Goal: Task Accomplishment & Management: Complete application form

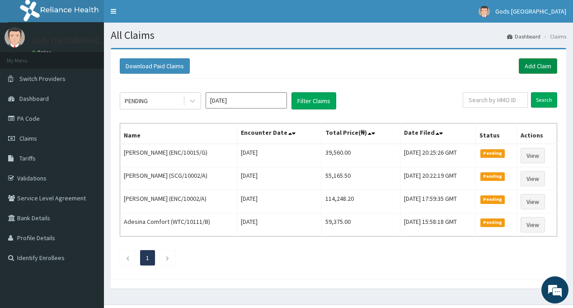
click at [530, 67] on link "Add Claim" at bounding box center [538, 65] width 38 height 15
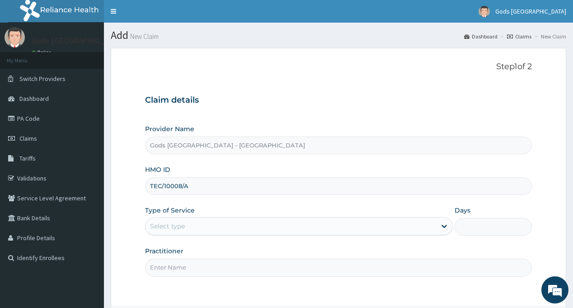
type input "TEC/10008/A"
click at [199, 226] on div "Select type" at bounding box center [291, 226] width 291 height 14
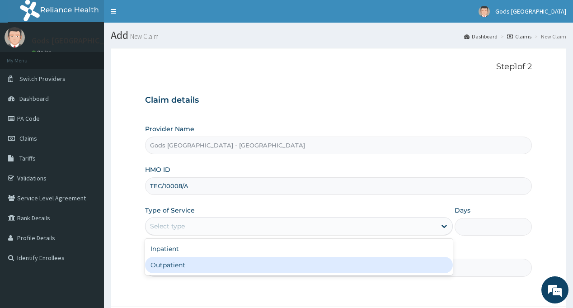
click at [200, 266] on div "Outpatient" at bounding box center [299, 265] width 308 height 16
type input "1"
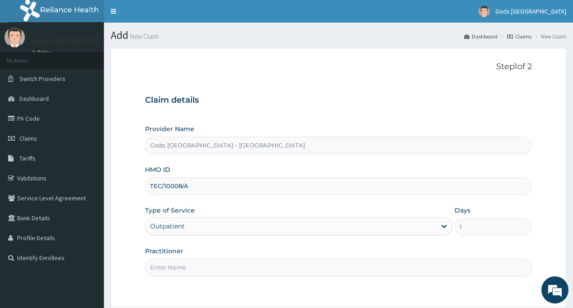
click at [200, 266] on input "Practitioner" at bounding box center [338, 268] width 387 height 18
type input "[PERSON_NAME]"
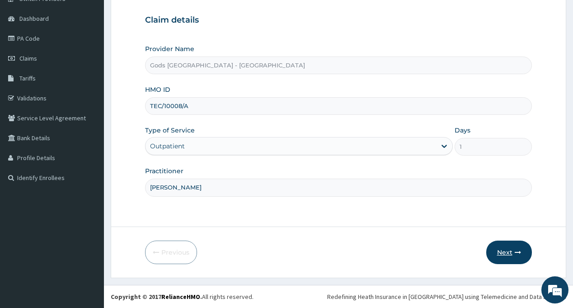
click at [508, 252] on button "Next" at bounding box center [510, 253] width 46 height 24
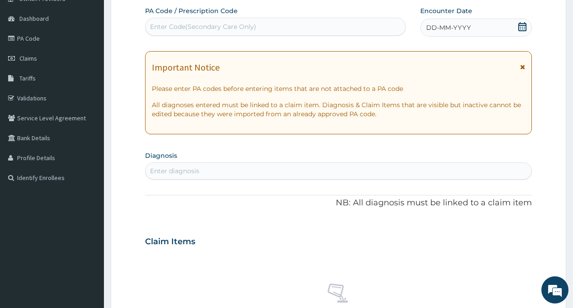
scroll to position [0, 0]
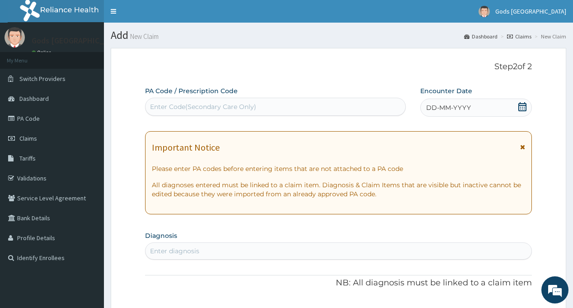
click at [526, 109] on icon at bounding box center [523, 106] width 8 height 9
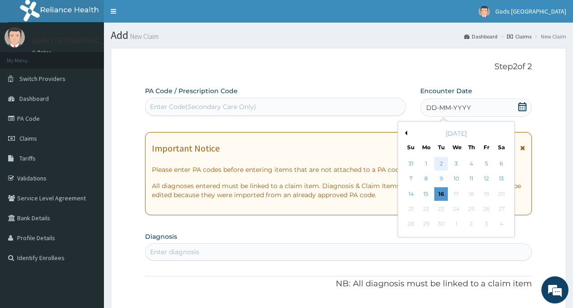
click at [444, 165] on div "2" at bounding box center [442, 164] width 14 height 14
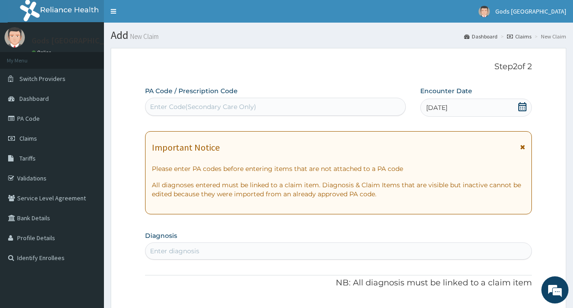
scroll to position [56, 0]
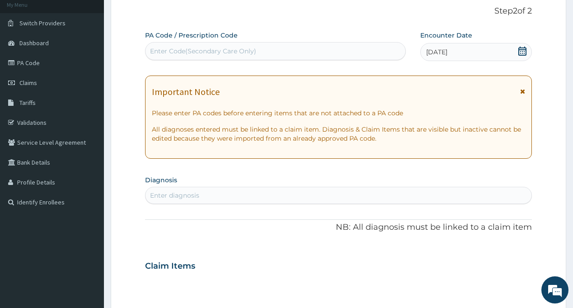
click at [264, 222] on p "NB: All diagnosis must be linked to a claim item" at bounding box center [338, 228] width 387 height 12
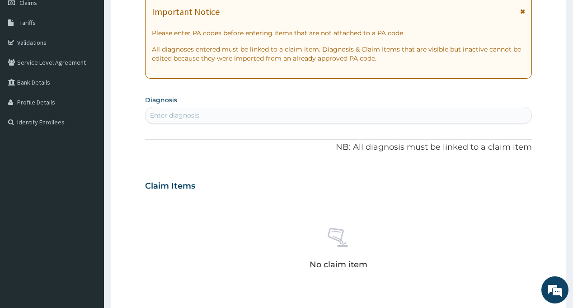
click at [236, 114] on div "Enter diagnosis" at bounding box center [339, 115] width 386 height 14
type input "MALAR"
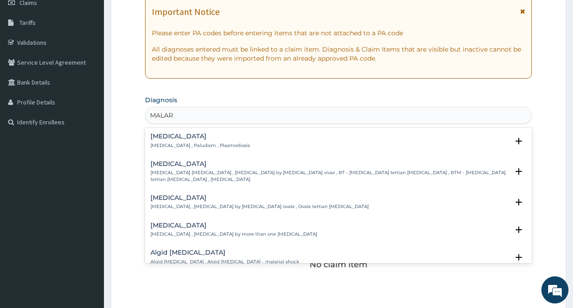
click at [170, 142] on p "Malaria , Paludism , Plasmodiosis" at bounding box center [200, 145] width 99 height 6
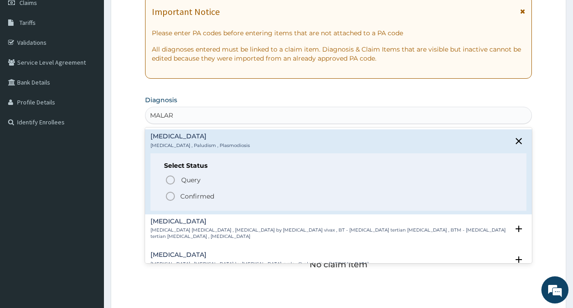
click at [172, 194] on icon "status option filled" at bounding box center [170, 196] width 11 height 11
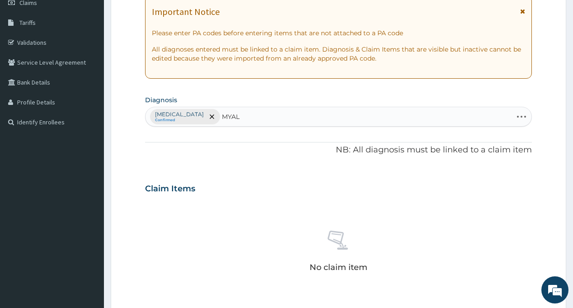
type input "MYALG"
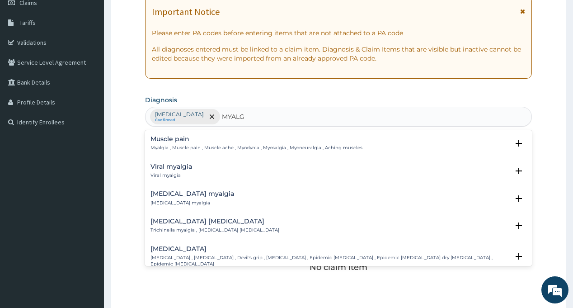
click at [172, 143] on div "Muscle pain Myalgia , Muscle pain , Muscle ache , Myodynia , Myosalgia , Myoneu…" at bounding box center [257, 144] width 212 height 16
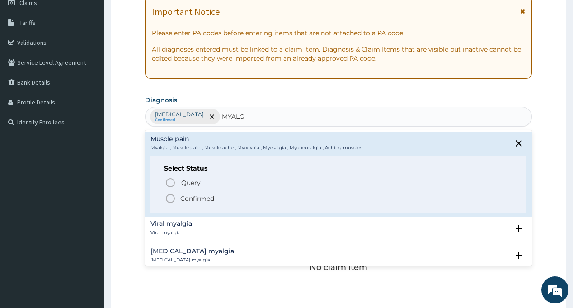
click at [182, 197] on p "Confirmed" at bounding box center [197, 198] width 34 height 9
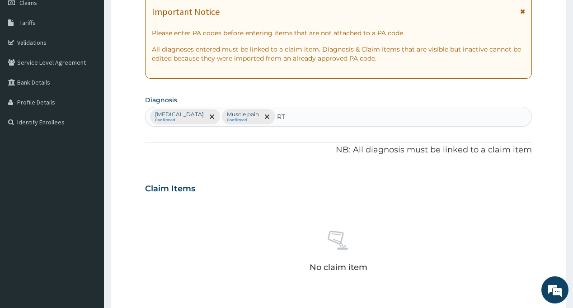
type input "RTI"
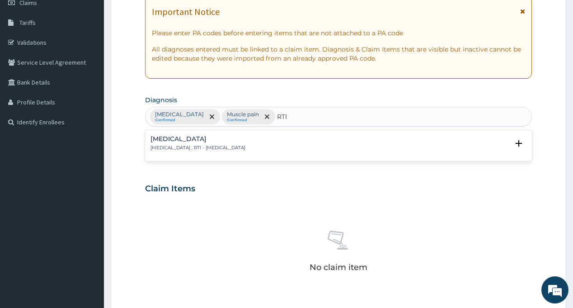
click at [185, 140] on h4 "Respiratory tract infection" at bounding box center [198, 139] width 95 height 7
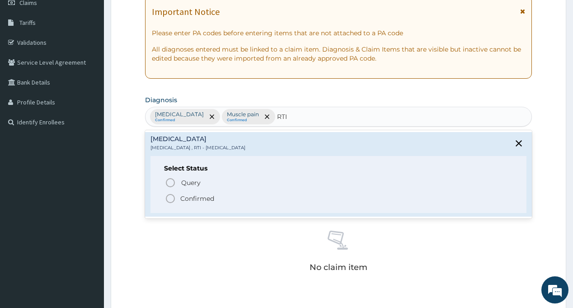
click at [181, 198] on p "Confirmed" at bounding box center [197, 198] width 34 height 9
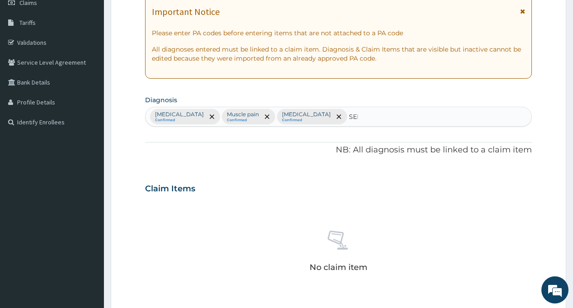
type input "SEPS"
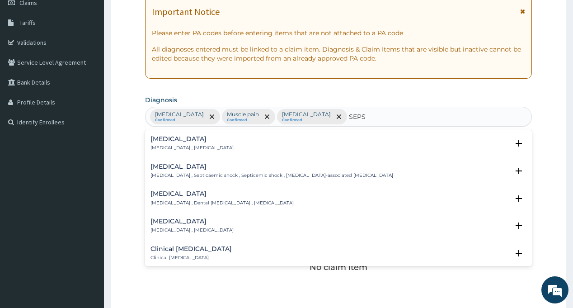
click at [165, 143] on div "Sepsis Systemic infection , Sepsis" at bounding box center [192, 144] width 83 height 16
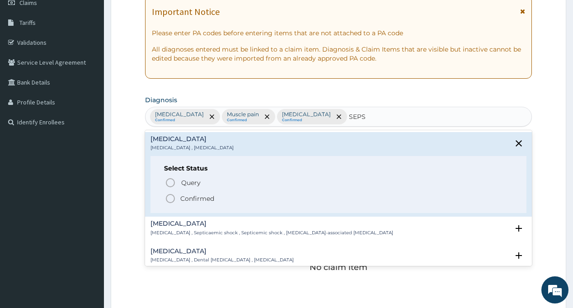
click at [174, 196] on circle "status option filled" at bounding box center [170, 198] width 8 height 8
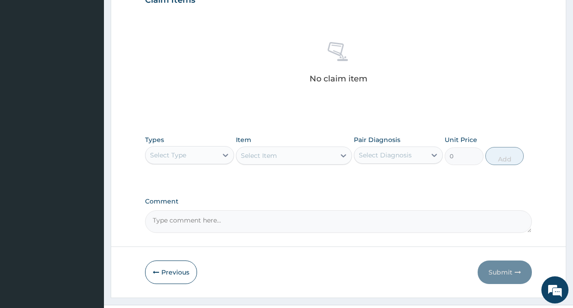
scroll to position [344, 0]
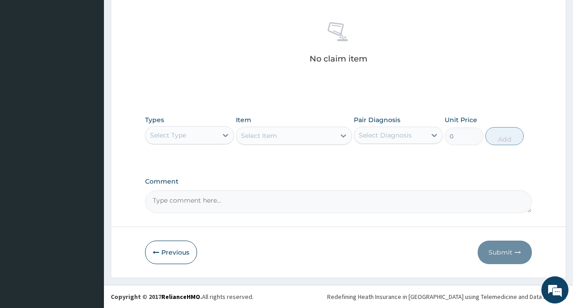
click at [186, 134] on div "Select Type" at bounding box center [168, 135] width 36 height 9
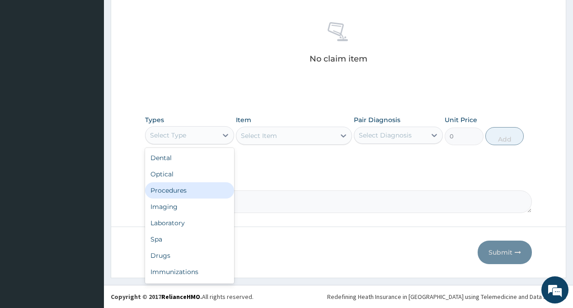
click at [187, 189] on div "Procedures" at bounding box center [189, 190] width 89 height 16
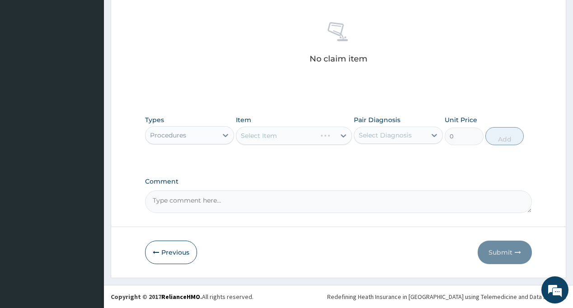
click at [389, 132] on div "Select Diagnosis" at bounding box center [385, 135] width 53 height 9
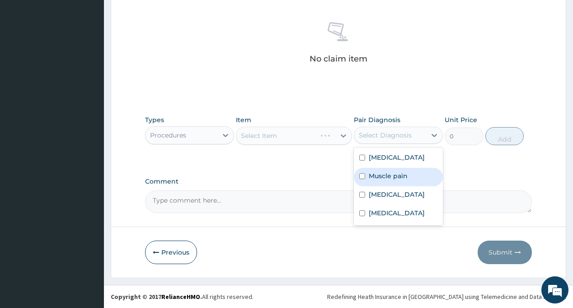
click at [394, 170] on div "Muscle pain" at bounding box center [398, 177] width 89 height 19
checkbox input "true"
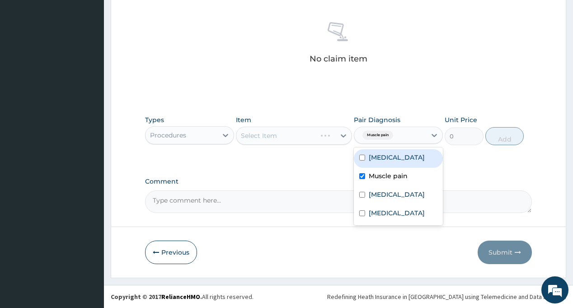
click at [389, 160] on label "Malaria" at bounding box center [397, 157] width 56 height 9
checkbox input "true"
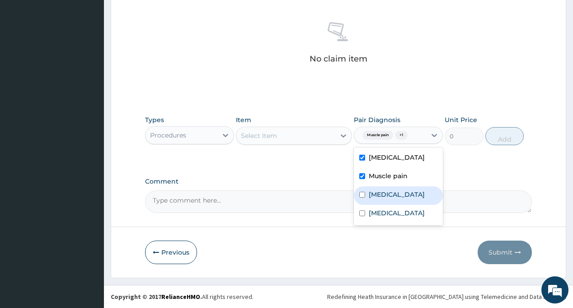
click at [288, 135] on div "Select Item" at bounding box center [285, 135] width 99 height 14
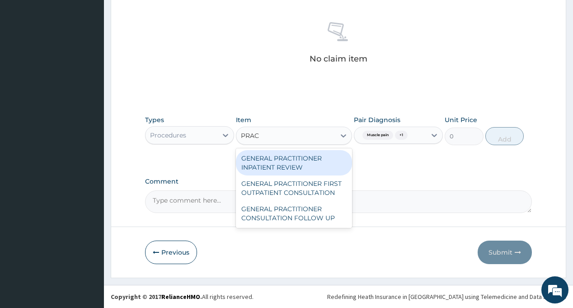
type input "PRACT"
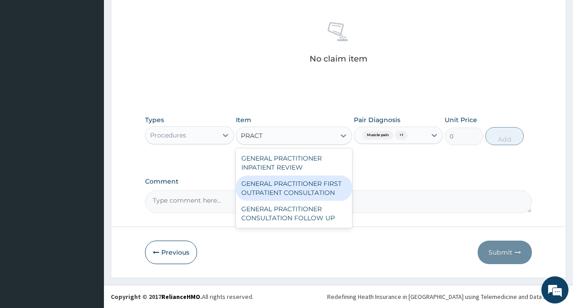
click at [302, 189] on div "GENERAL PRACTITIONER FIRST OUTPATIENT CONSULTATION" at bounding box center [294, 187] width 116 height 25
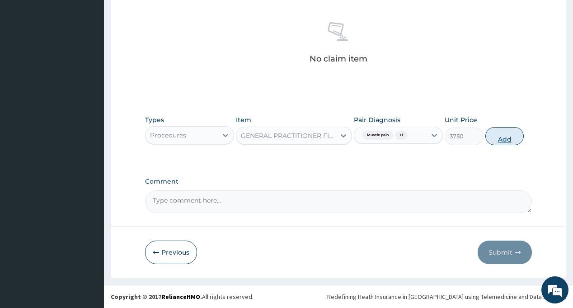
click at [499, 137] on button "Add" at bounding box center [505, 136] width 39 height 18
type input "0"
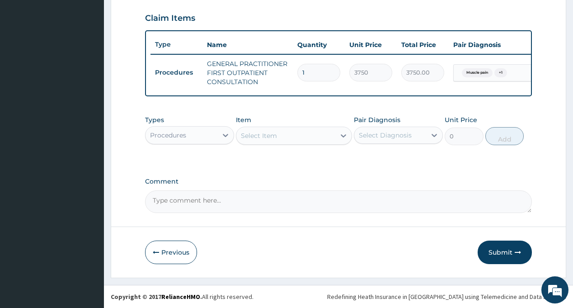
scroll to position [313, 0]
click at [195, 136] on div "Procedures" at bounding box center [182, 135] width 72 height 14
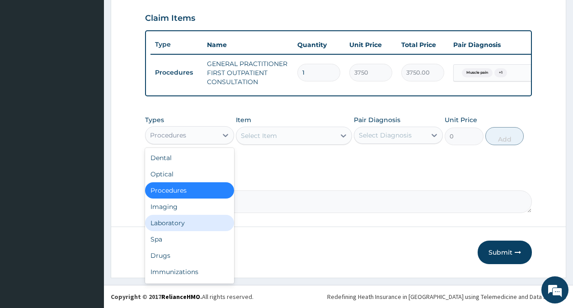
click at [192, 223] on div "Laboratory" at bounding box center [189, 223] width 89 height 16
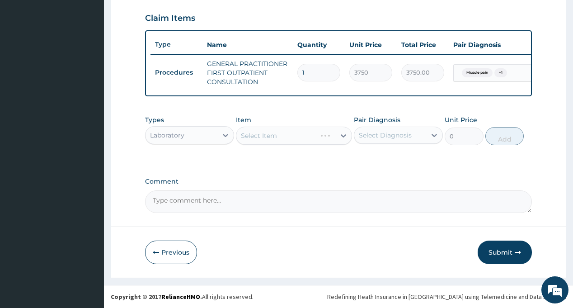
click at [403, 140] on div "Select Diagnosis" at bounding box center [390, 135] width 72 height 14
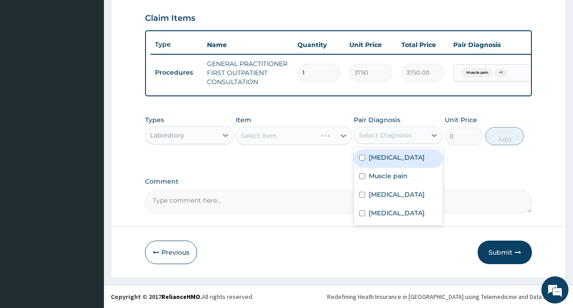
click at [395, 161] on div "Malaria" at bounding box center [398, 158] width 89 height 19
checkbox input "true"
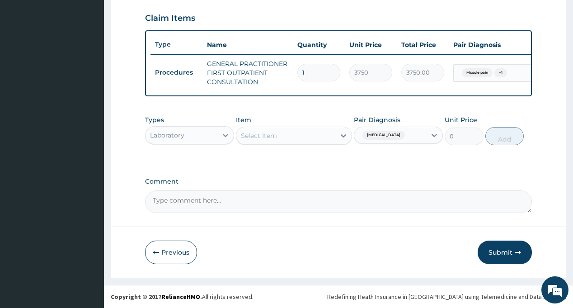
click at [288, 131] on div "Select Item" at bounding box center [285, 135] width 99 height 14
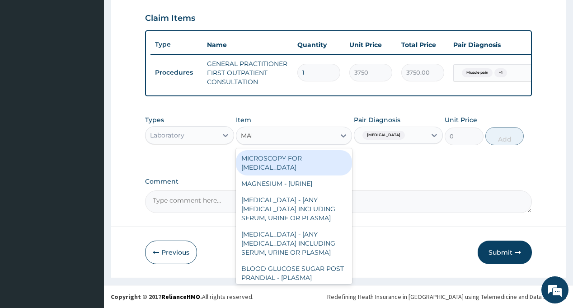
type input "MALA"
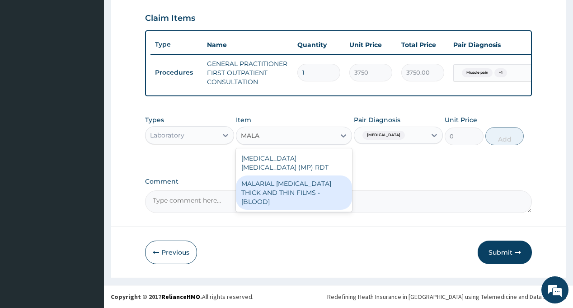
click at [297, 175] on div "MALARIAL PARASITE THICK AND THIN FILMS - [BLOOD]" at bounding box center [294, 192] width 116 height 34
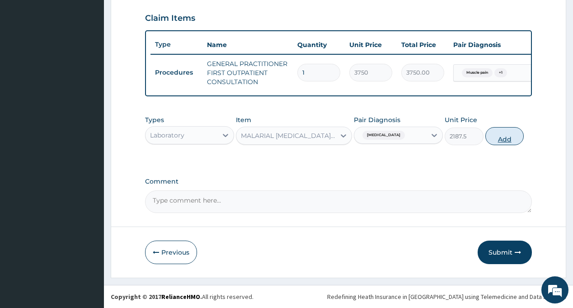
click at [498, 137] on button "Add" at bounding box center [505, 136] width 39 height 18
type input "0"
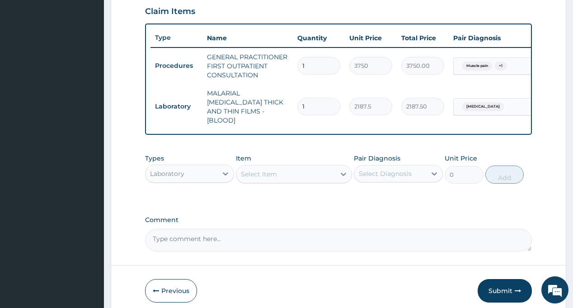
click at [391, 169] on div "Select Diagnosis" at bounding box center [385, 173] width 53 height 9
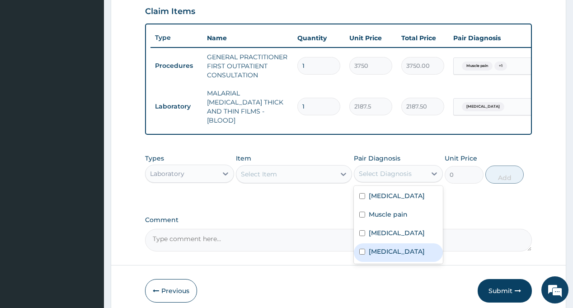
click at [394, 257] on div "Sepsis" at bounding box center [398, 252] width 89 height 19
checkbox input "true"
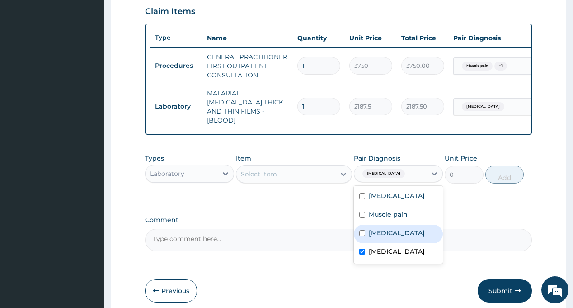
click at [294, 171] on div "Select Item" at bounding box center [285, 174] width 99 height 14
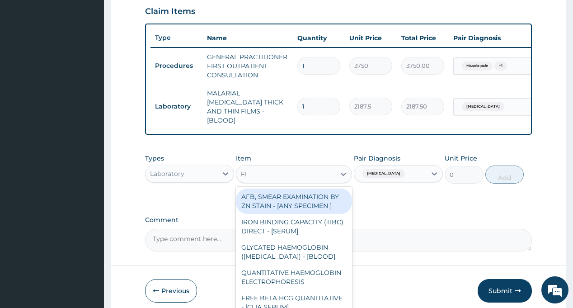
type input "FBC"
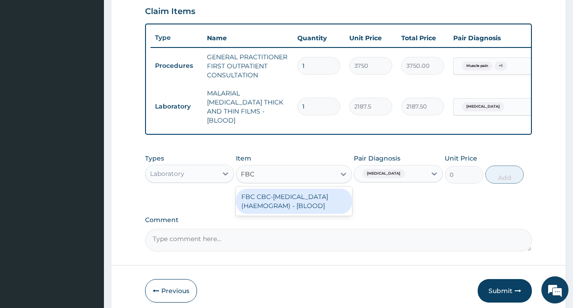
click at [302, 200] on div "FBC CBC-COMPLETE BLOOD COUNT (HAEMOGRAM) - [BLOOD]" at bounding box center [294, 201] width 116 height 25
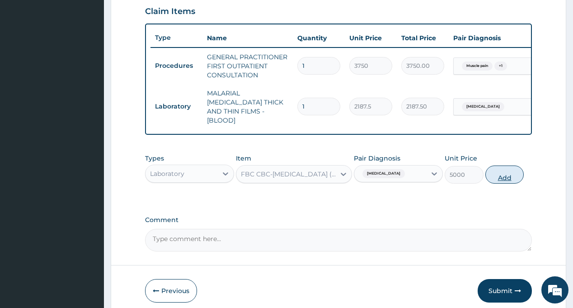
click at [505, 172] on button "Add" at bounding box center [505, 174] width 39 height 18
type input "0"
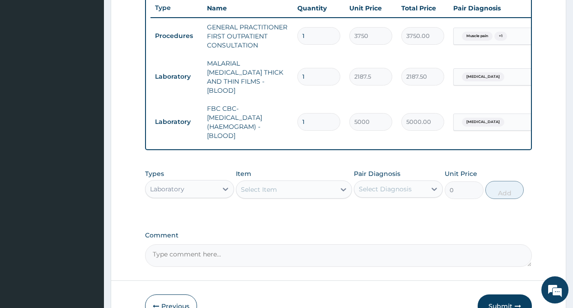
scroll to position [358, 0]
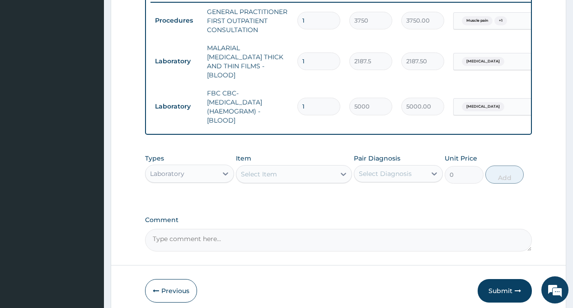
click at [181, 169] on div "Laboratory" at bounding box center [167, 173] width 34 height 9
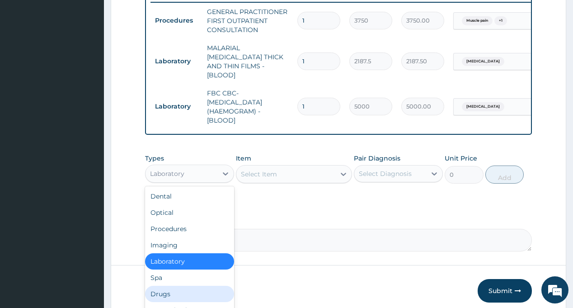
click at [172, 291] on div "Drugs" at bounding box center [189, 294] width 89 height 16
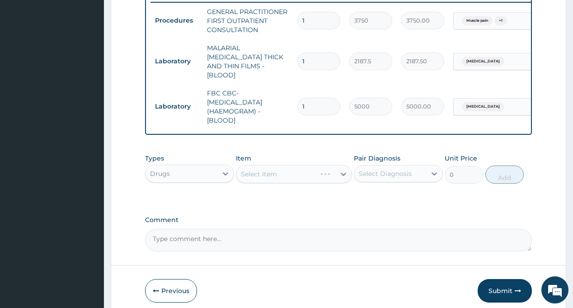
click at [399, 172] on div "Select Diagnosis" at bounding box center [385, 173] width 53 height 9
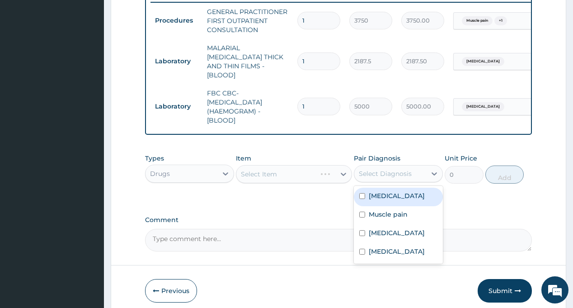
click at [400, 195] on div "Malaria" at bounding box center [398, 197] width 89 height 19
checkbox input "true"
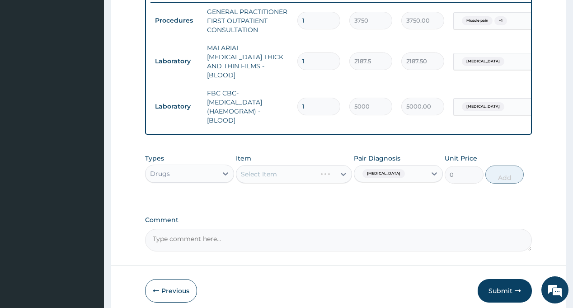
click at [287, 169] on div "Select Item" at bounding box center [285, 174] width 99 height 14
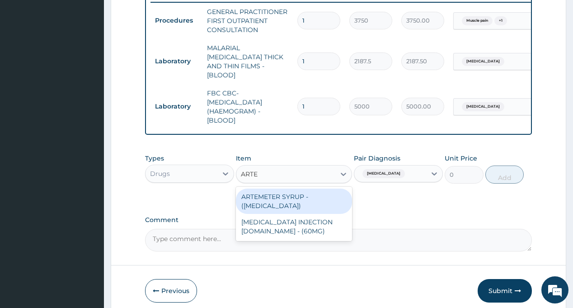
type input "ARTES"
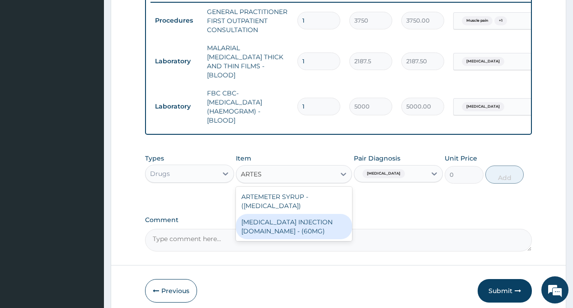
click at [282, 234] on div "ARTESUNATE INJECTION IV.IM - (60MG)" at bounding box center [294, 226] width 116 height 25
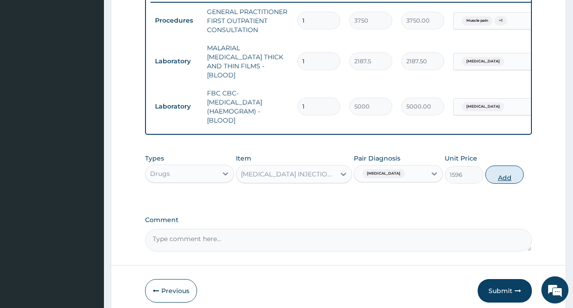
click at [496, 176] on button "Add" at bounding box center [505, 174] width 39 height 18
type input "0"
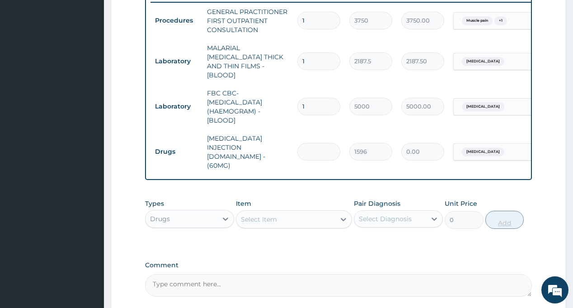
type input "0.00"
type input "6"
type input "9576.00"
type input "6"
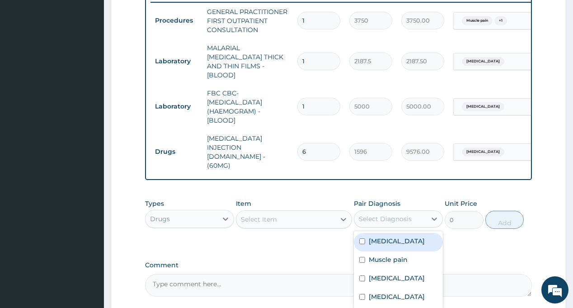
click at [386, 214] on div "Select Diagnosis" at bounding box center [385, 218] width 53 height 9
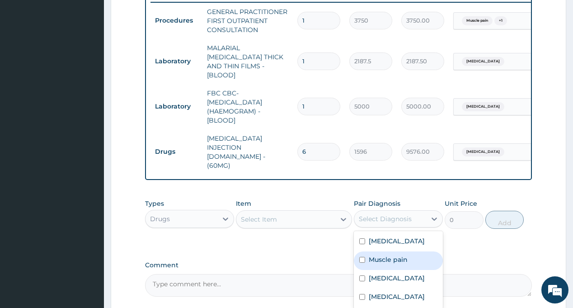
click at [383, 255] on label "Muscle pain" at bounding box center [388, 259] width 39 height 9
checkbox input "true"
click at [302, 212] on div "Select Item" at bounding box center [285, 219] width 99 height 14
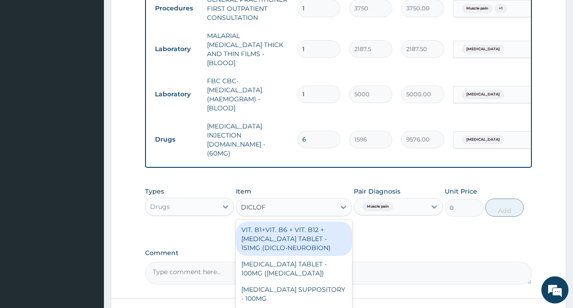
scroll to position [425, 0]
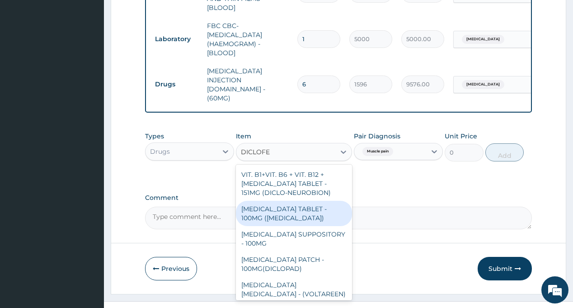
type input "DICLOFEN"
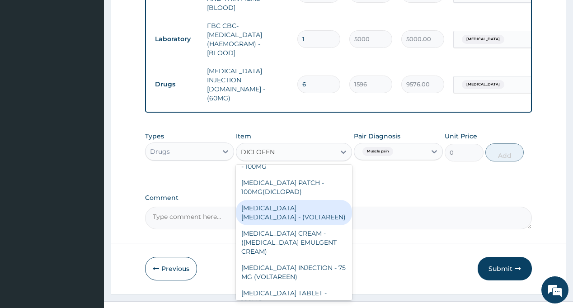
scroll to position [90, 0]
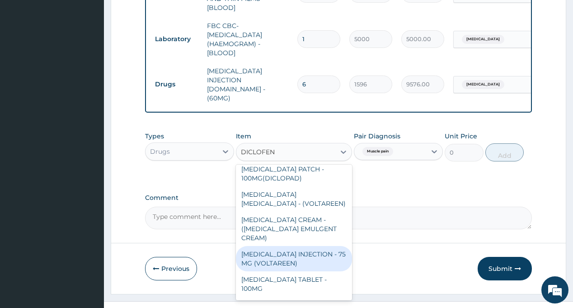
click at [309, 246] on div "DICLOFENAC INJECTION - 75 MG (VOLTAREEN)" at bounding box center [294, 258] width 116 height 25
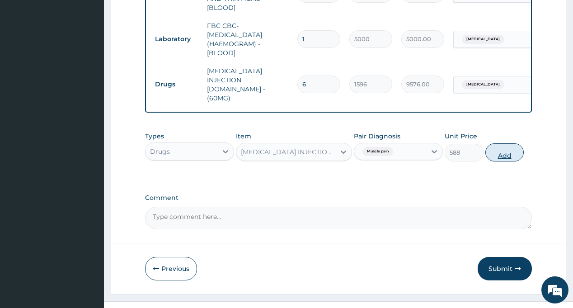
click at [505, 143] on button "Add" at bounding box center [505, 152] width 39 height 18
type input "0"
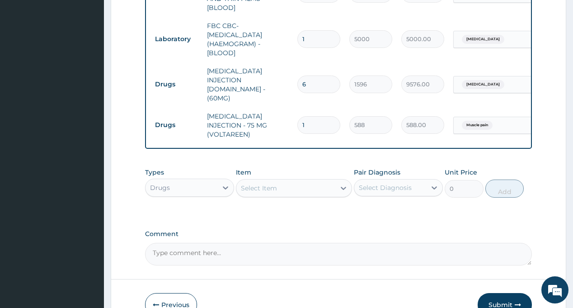
click at [394, 183] on div "Select Diagnosis" at bounding box center [385, 187] width 53 height 9
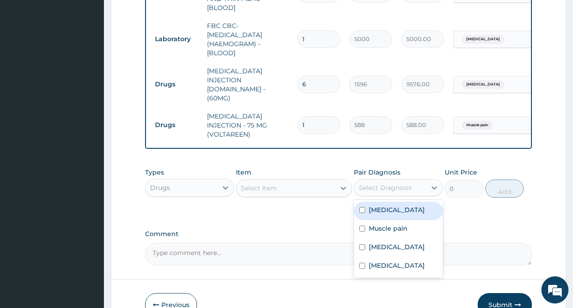
click at [384, 205] on label "Malaria" at bounding box center [397, 209] width 56 height 9
checkbox input "true"
click at [284, 181] on div "Select Item" at bounding box center [285, 188] width 99 height 14
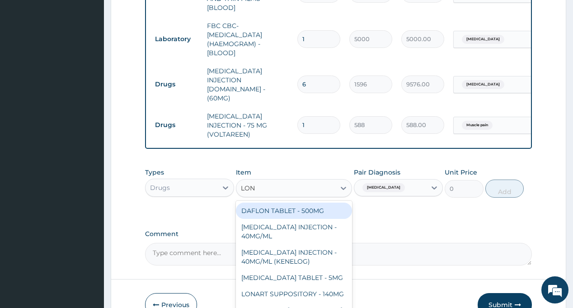
type input "LONA"
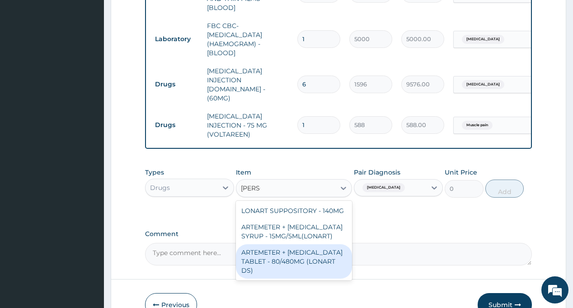
click at [286, 244] on div "ARTEMETER + LUMEFANTRINE TABLET - 80/480MG (LONART DS)" at bounding box center [294, 261] width 116 height 34
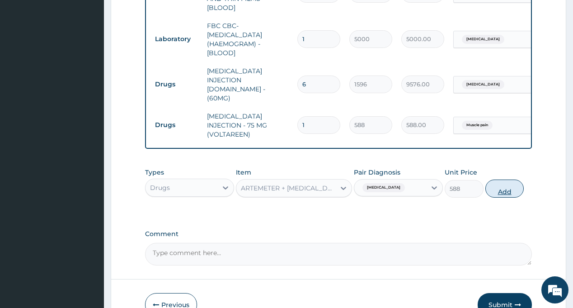
click at [504, 180] on button "Add" at bounding box center [505, 189] width 39 height 18
type input "0"
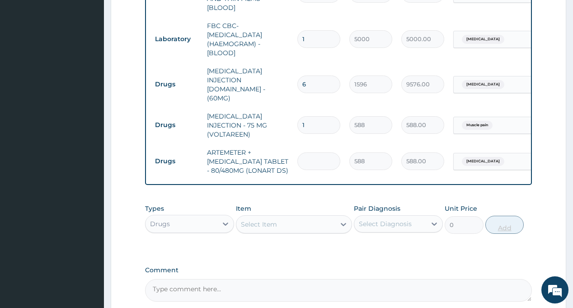
type input "6"
type input "3528.00"
type input "6"
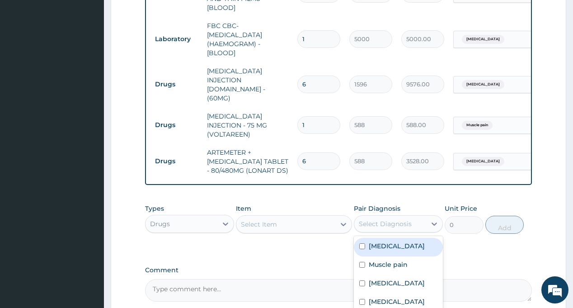
click at [390, 219] on div "Select Diagnosis" at bounding box center [385, 223] width 53 height 9
click at [389, 241] on label "Malaria" at bounding box center [397, 245] width 56 height 9
checkbox input "true"
click at [288, 217] on div "Select Item" at bounding box center [285, 224] width 99 height 14
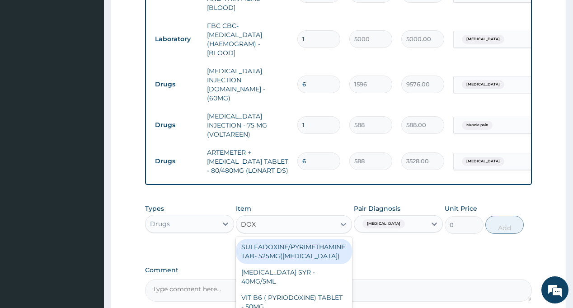
scroll to position [493, 0]
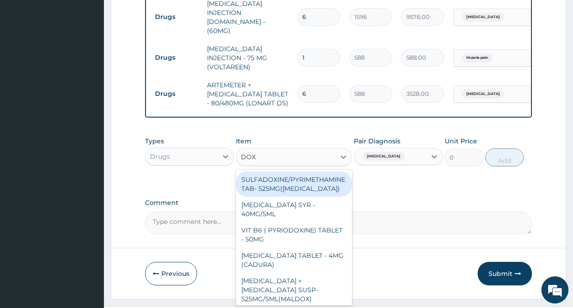
type input "DOXY"
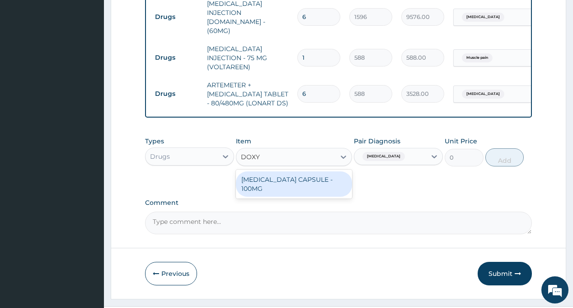
click at [278, 171] on div "DOXYCYCLINE CAPSULE - 100MG" at bounding box center [294, 183] width 116 height 25
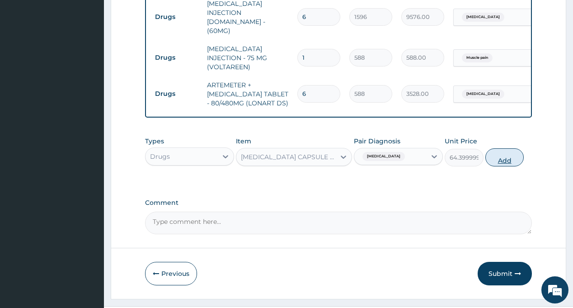
click at [501, 148] on button "Add" at bounding box center [505, 157] width 39 height 18
type input "0"
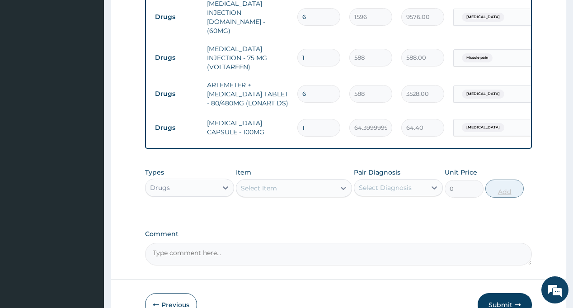
type input "10"
type input "644.00"
type input "10"
click at [383, 180] on div "Select Diagnosis" at bounding box center [390, 187] width 72 height 14
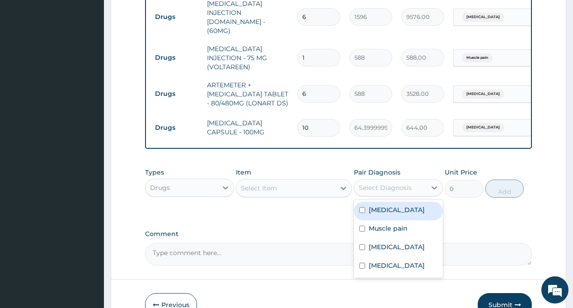
click at [381, 205] on label "Malaria" at bounding box center [397, 209] width 56 height 9
checkbox input "true"
click at [302, 181] on div "Select Item" at bounding box center [285, 188] width 99 height 14
type input "PARACE"
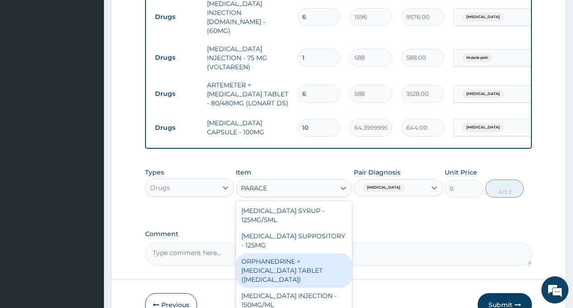
scroll to position [90, 0]
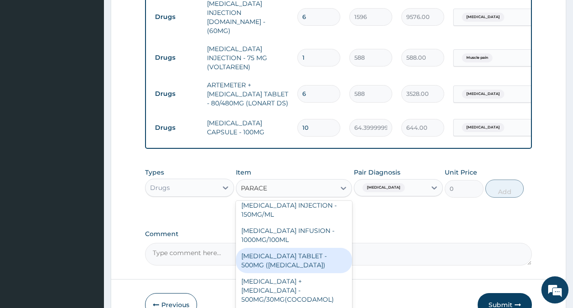
click at [298, 248] on div "PARACETAMOL TABLET - 500MG (PANADOL)" at bounding box center [294, 260] width 116 height 25
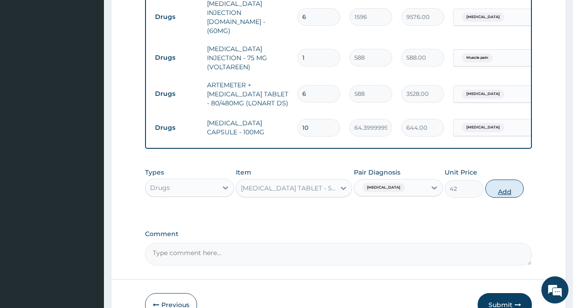
click at [505, 180] on button "Add" at bounding box center [505, 189] width 39 height 18
type input "0"
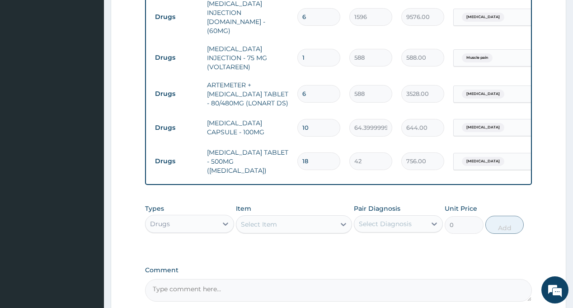
type input "18"
click at [470, 221] on div "Types Drugs Item Select Item Pair Diagnosis Select Diagnosis Unit Price 0 Add" at bounding box center [338, 225] width 387 height 52
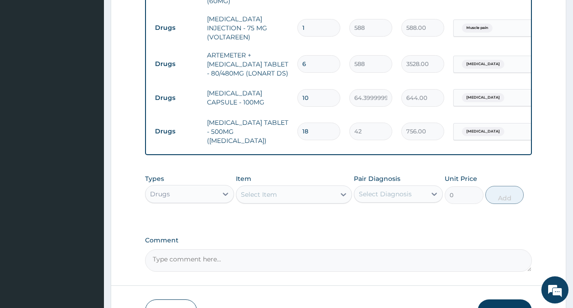
scroll to position [555, 0]
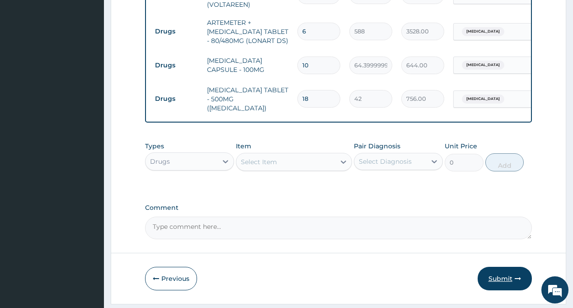
click at [496, 267] on button "Submit" at bounding box center [505, 279] width 54 height 24
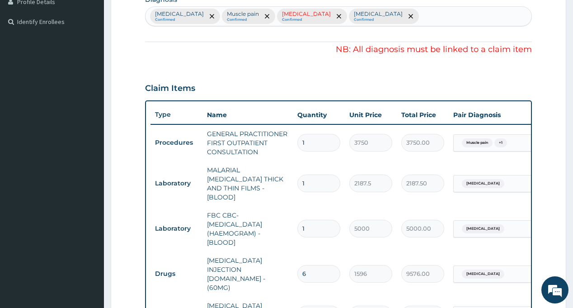
scroll to position [194, 0]
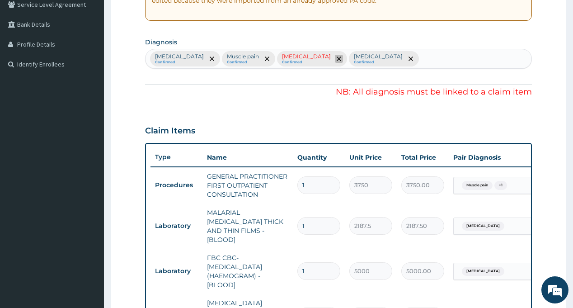
click at [337, 58] on icon "remove selection option" at bounding box center [339, 59] width 5 height 5
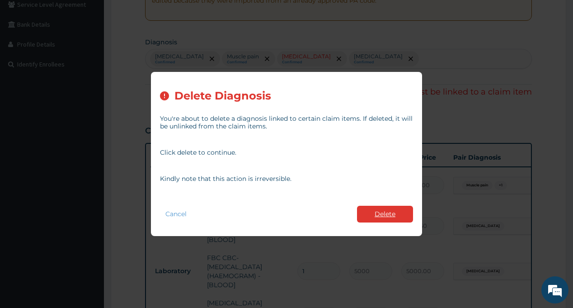
click at [378, 213] on button "Delete" at bounding box center [385, 214] width 56 height 17
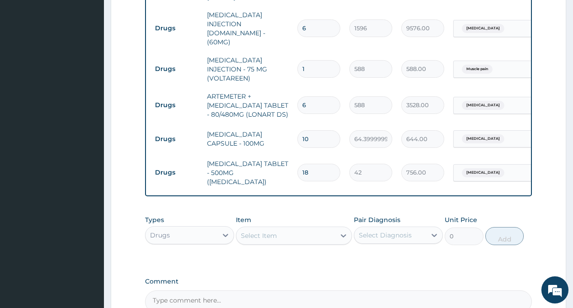
scroll to position [555, 0]
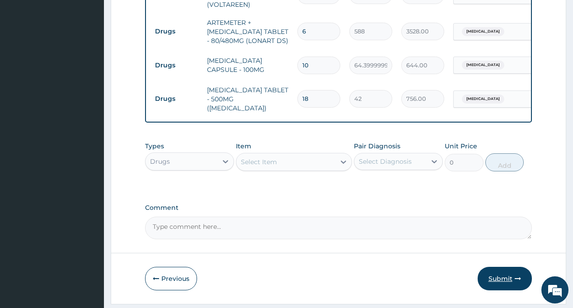
click at [507, 267] on button "Submit" at bounding box center [505, 279] width 54 height 24
